Goal: Task Accomplishment & Management: Use online tool/utility

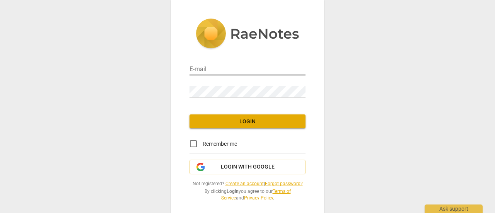
click at [219, 69] on input "email" at bounding box center [248, 69] width 116 height 11
type input "donnaye07@gmail.com"
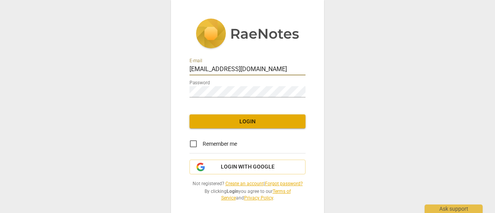
click at [260, 123] on span "Login" at bounding box center [248, 122] width 104 height 8
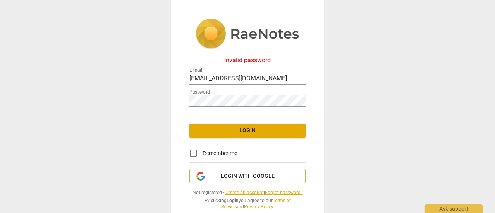
click at [229, 176] on span "Login with Google" at bounding box center [248, 177] width 54 height 8
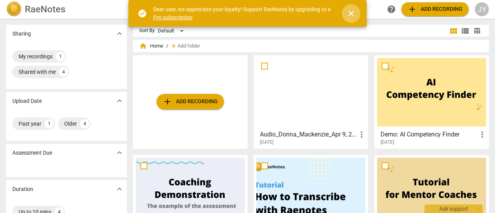
click at [350, 10] on span "close" at bounding box center [351, 13] width 9 height 9
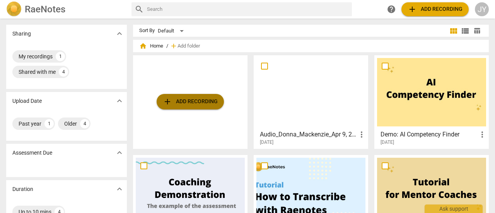
click at [204, 104] on span "add Add recording" at bounding box center [190, 101] width 55 height 9
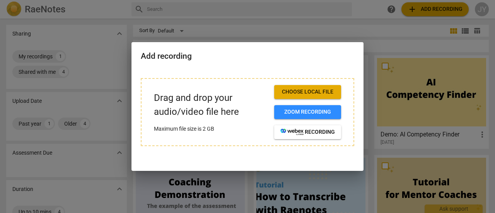
click at [278, 90] on button "Choose local file" at bounding box center [307, 92] width 67 height 14
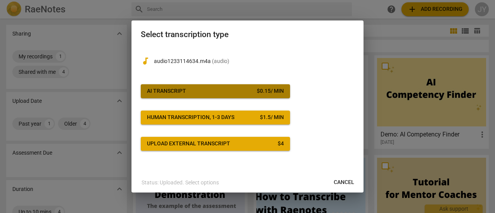
click at [257, 93] on div "$ 0.15 / min" at bounding box center [270, 91] width 27 height 8
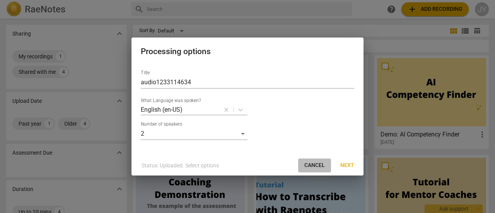
drag, startPoint x: 314, startPoint y: 164, endPoint x: 281, endPoint y: 28, distance: 139.9
click at [314, 164] on span "Cancel" at bounding box center [315, 166] width 21 height 8
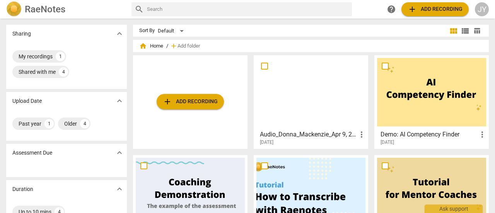
click at [204, 105] on span "add Add recording" at bounding box center [190, 101] width 55 height 9
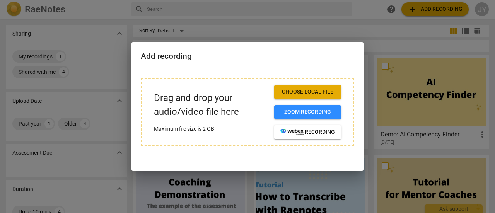
click at [307, 90] on span "Choose local file" at bounding box center [308, 92] width 55 height 8
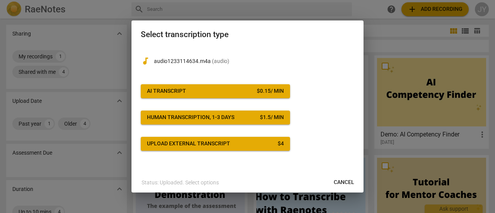
click at [224, 94] on span "AI Transcript $ 0.15 / min" at bounding box center [215, 91] width 137 height 8
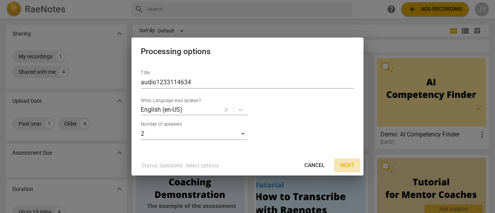
click at [343, 159] on button "Next" at bounding box center [347, 166] width 26 height 14
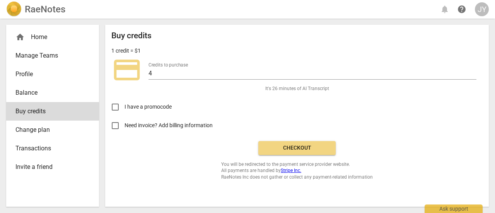
click at [31, 93] on span "Balance" at bounding box center [49, 92] width 68 height 9
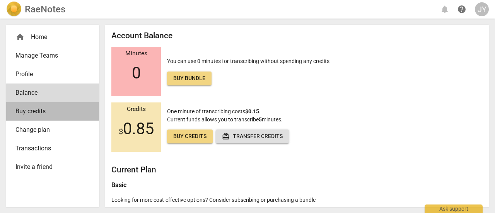
click at [47, 115] on span "Buy credits" at bounding box center [49, 111] width 68 height 9
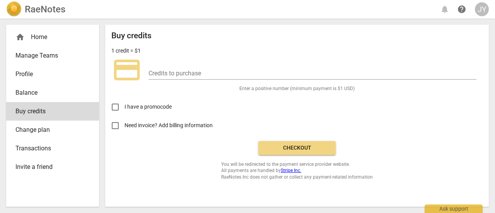
click at [46, 92] on span "Balance" at bounding box center [49, 92] width 68 height 9
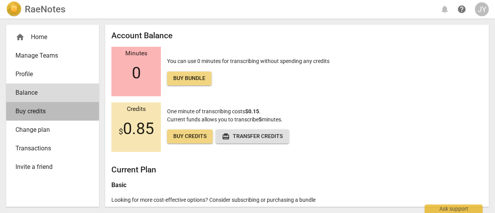
click at [50, 103] on link "Buy credits" at bounding box center [52, 111] width 93 height 19
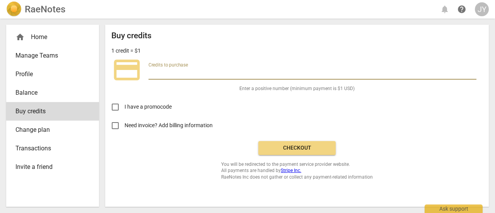
click at [181, 71] on input "number" at bounding box center [313, 73] width 328 height 11
click at [39, 98] on link "Balance" at bounding box center [52, 93] width 93 height 19
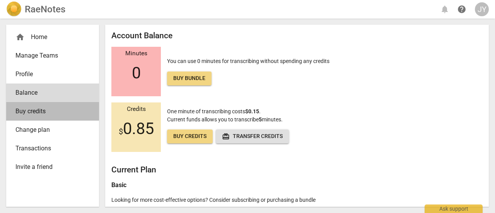
click at [53, 113] on span "Buy credits" at bounding box center [49, 111] width 68 height 9
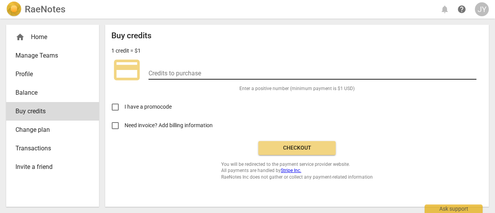
click at [173, 79] on input "number" at bounding box center [313, 73] width 328 height 11
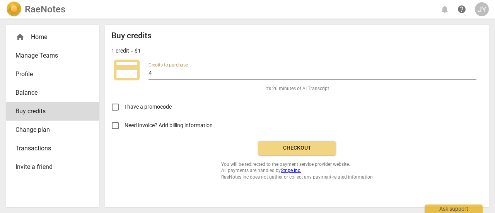
type input "4"
click at [288, 143] on button "Checkout" at bounding box center [297, 148] width 77 height 14
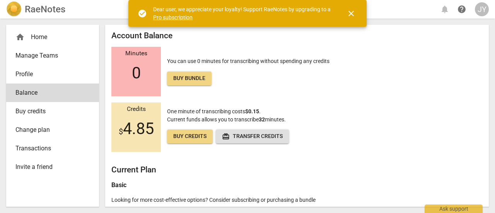
click at [480, 10] on div "JY" at bounding box center [482, 9] width 14 height 14
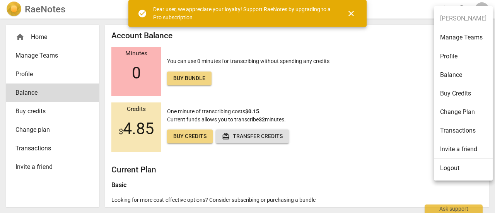
click at [18, 15] on div at bounding box center [247, 106] width 495 height 213
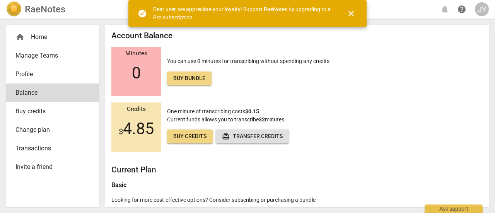
click at [45, 8] on h2 "RaeNotes" at bounding box center [45, 9] width 41 height 11
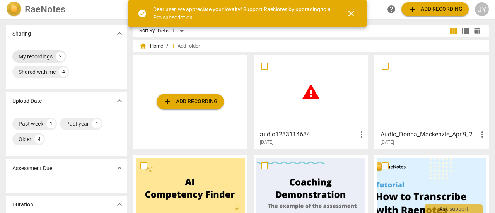
click at [37, 58] on div "My recordings" at bounding box center [36, 57] width 34 height 8
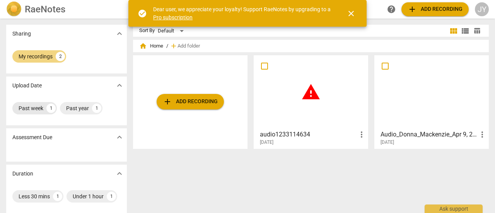
click at [29, 111] on div "Past week" at bounding box center [31, 108] width 25 height 8
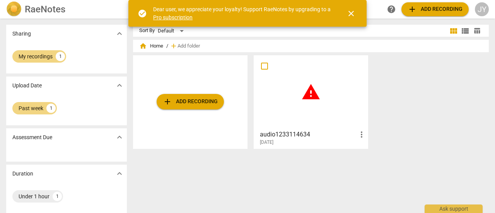
click at [313, 91] on span "warning" at bounding box center [310, 91] width 19 height 19
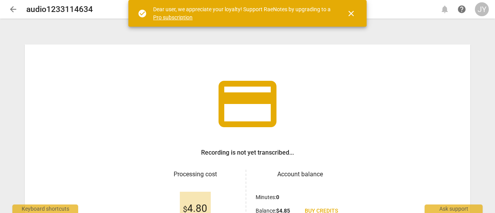
click at [16, 11] on span "arrow_back" at bounding box center [13, 9] width 9 height 9
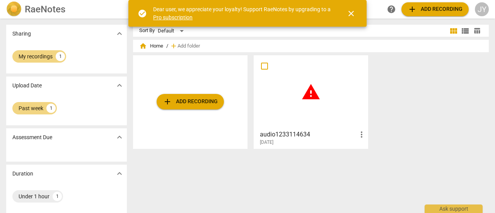
click at [303, 93] on span "warning" at bounding box center [310, 91] width 19 height 19
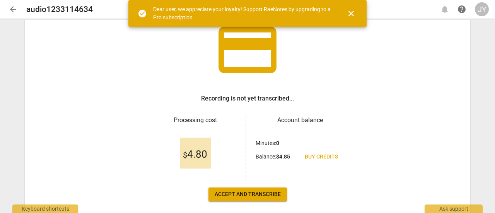
scroll to position [92, 0]
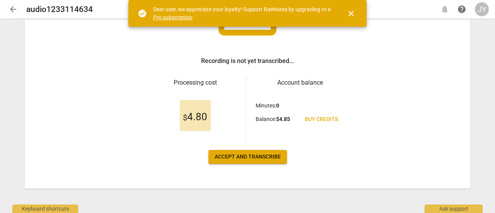
click at [279, 157] on span "Accept and transcribe" at bounding box center [248, 157] width 66 height 8
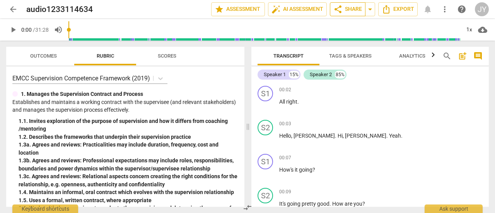
click at [348, 8] on span "share Share" at bounding box center [348, 9] width 29 height 9
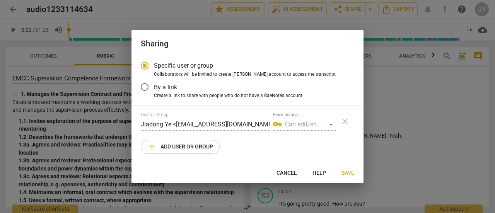
click at [205, 144] on span "add Add user or group" at bounding box center [180, 146] width 66 height 9
radio input "false"
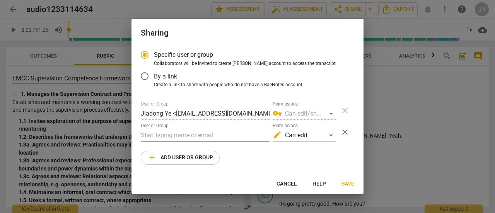
click at [183, 132] on input "text" at bounding box center [205, 135] width 129 height 12
paste input "sherry@coachacademy.com"
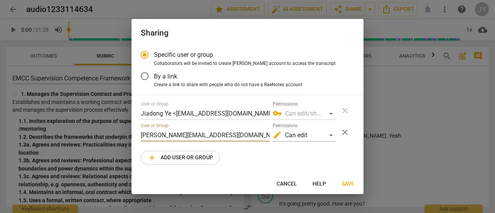
type input "sherry@coachacademy.com"
click at [347, 185] on span "Save" at bounding box center [348, 184] width 13 height 8
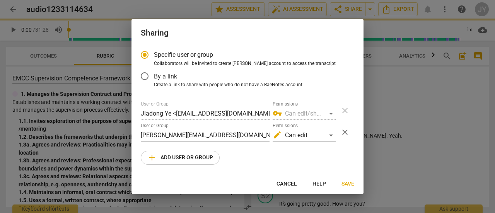
radio input "false"
type input "Sherry Matheson <sherry@coachacademy.com>"
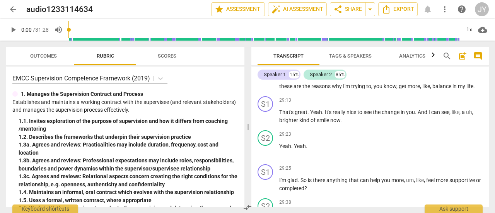
scroll to position [3135, 0]
